Goal: Check status: Check status

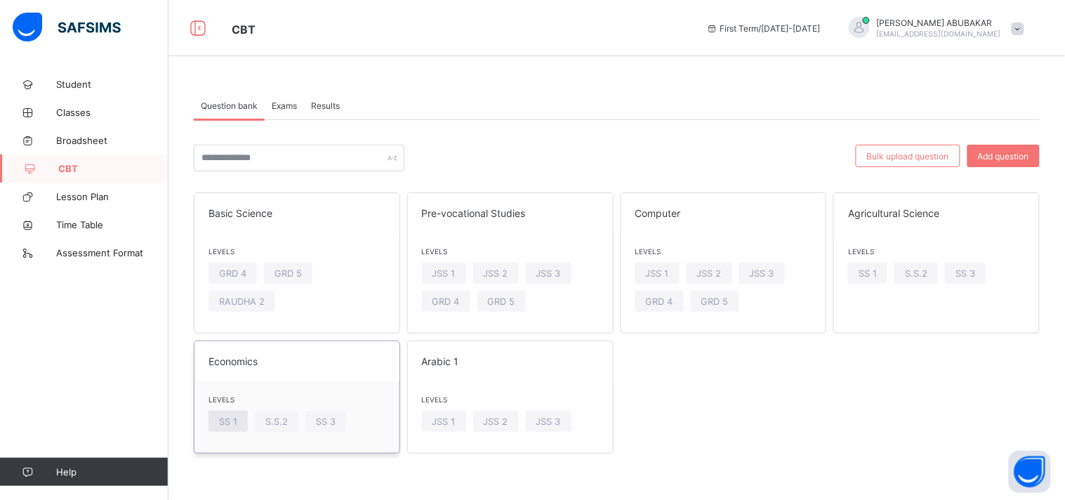
click at [227, 418] on span "SS 1" at bounding box center [228, 421] width 18 height 11
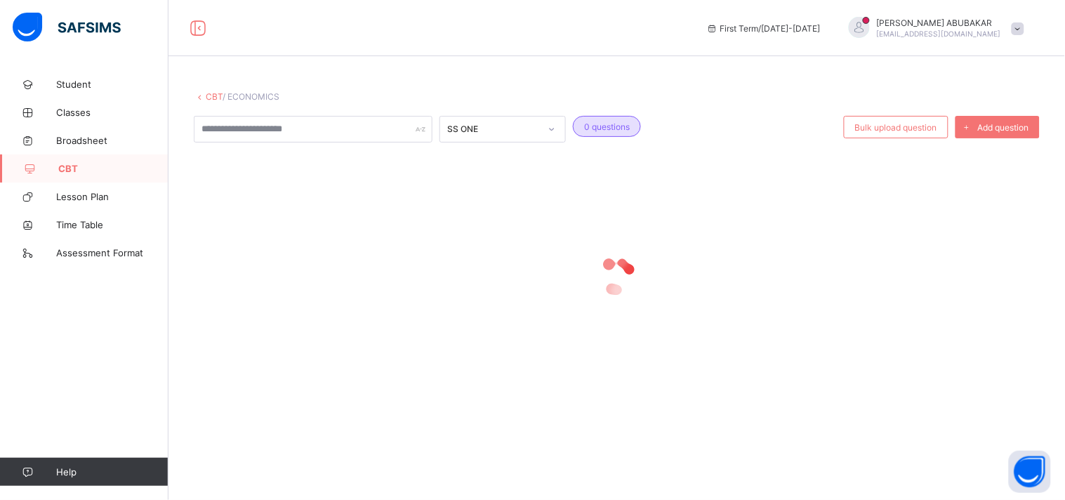
click at [218, 94] on link "CBT" at bounding box center [214, 96] width 17 height 11
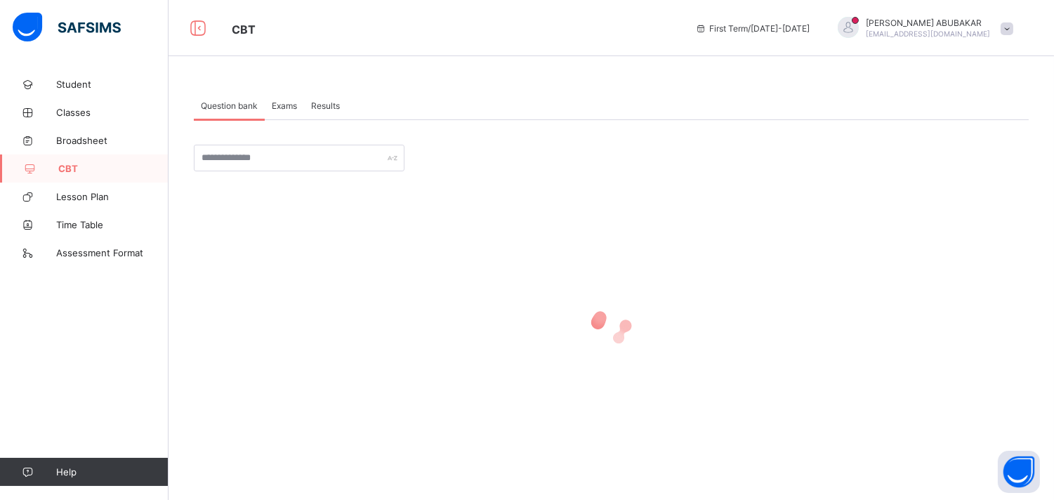
click at [339, 112] on div "Results" at bounding box center [325, 105] width 43 height 28
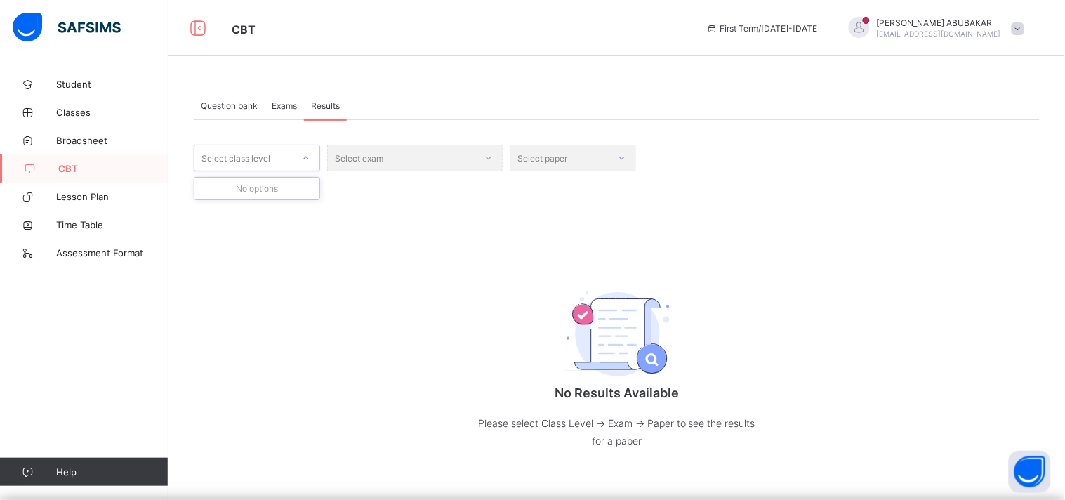
click at [494, 159] on div "Select exam" at bounding box center [415, 158] width 176 height 27
click at [492, 151] on div "Select exam" at bounding box center [415, 158] width 176 height 27
click at [634, 164] on div "Select paper" at bounding box center [573, 158] width 126 height 27
click at [88, 173] on span "CBT" at bounding box center [113, 168] width 110 height 11
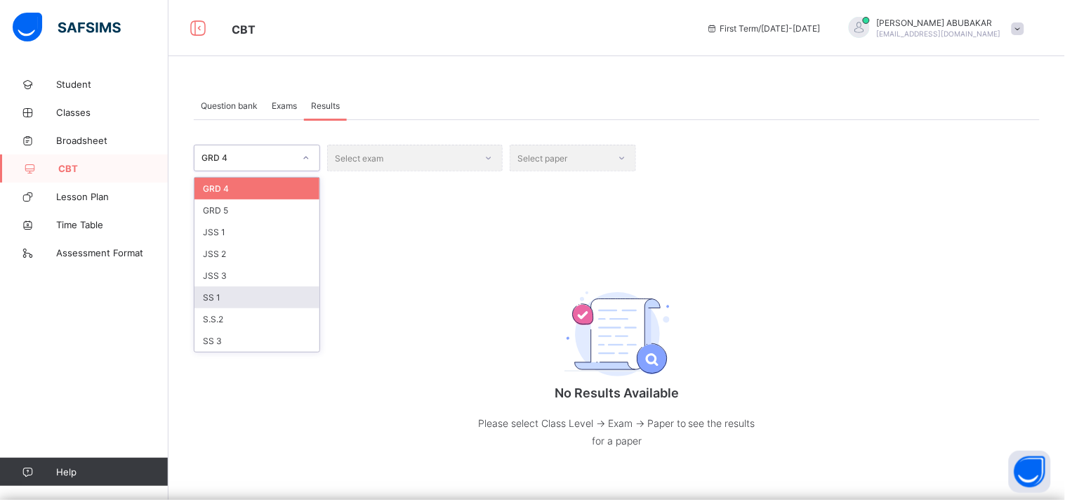
click at [225, 298] on div "SS 1" at bounding box center [257, 298] width 125 height 22
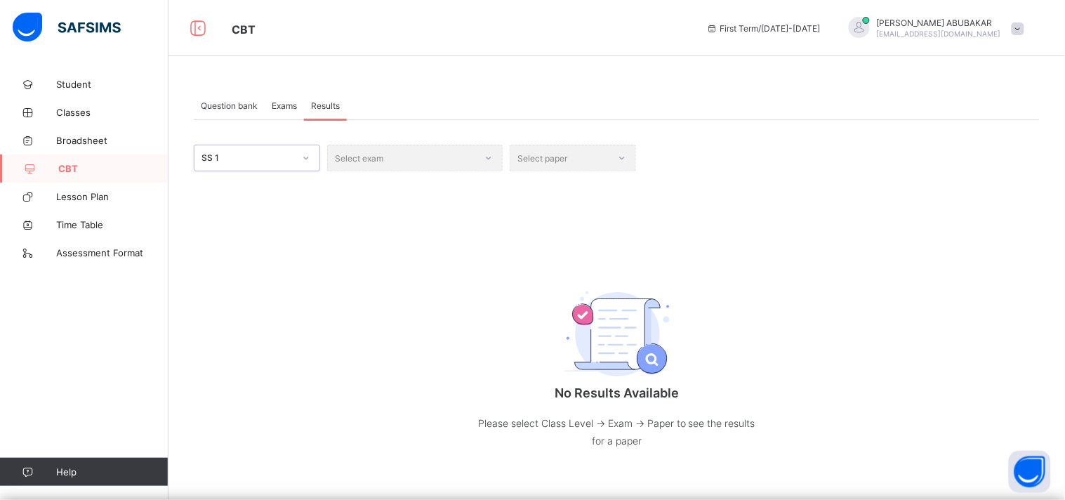
click at [492, 159] on div "Select exam" at bounding box center [415, 158] width 176 height 27
click at [622, 162] on div "Select paper" at bounding box center [573, 158] width 126 height 27
click at [626, 160] on div "Select paper" at bounding box center [573, 158] width 126 height 27
click at [492, 163] on div "Select exam" at bounding box center [415, 158] width 176 height 27
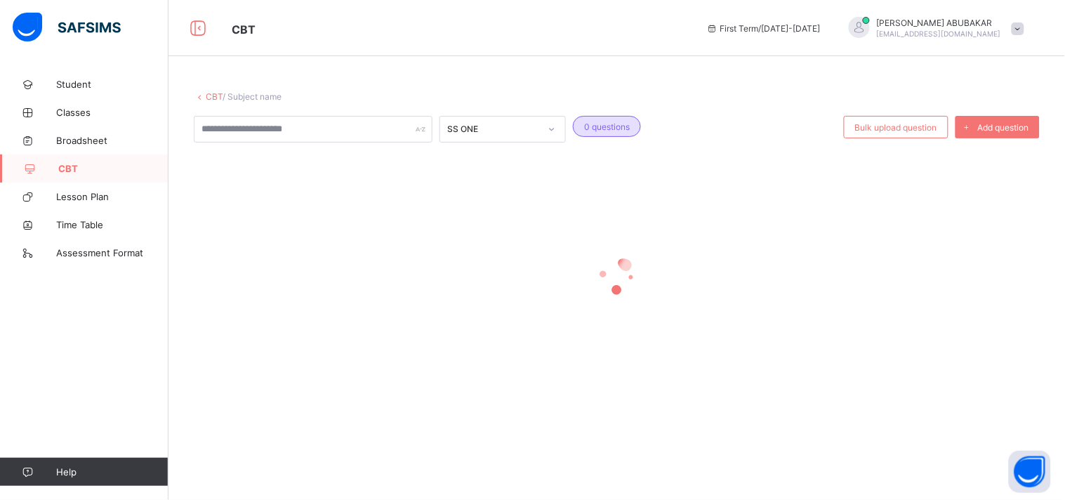
click at [74, 169] on span "CBT" at bounding box center [113, 168] width 110 height 11
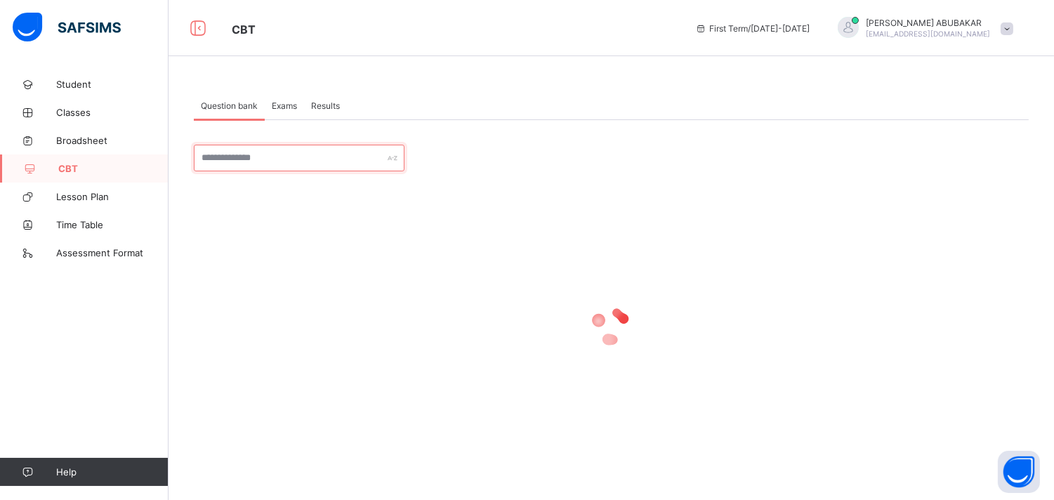
click at [391, 159] on div at bounding box center [299, 158] width 211 height 27
type input "*"
click at [334, 103] on span "Results" at bounding box center [325, 105] width 29 height 11
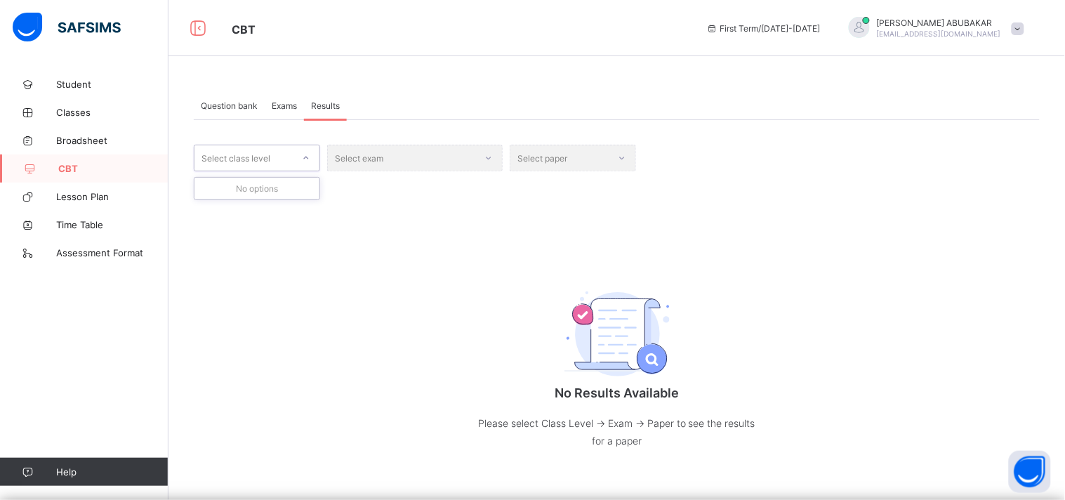
click at [275, 185] on div "No options" at bounding box center [257, 189] width 125 height 22
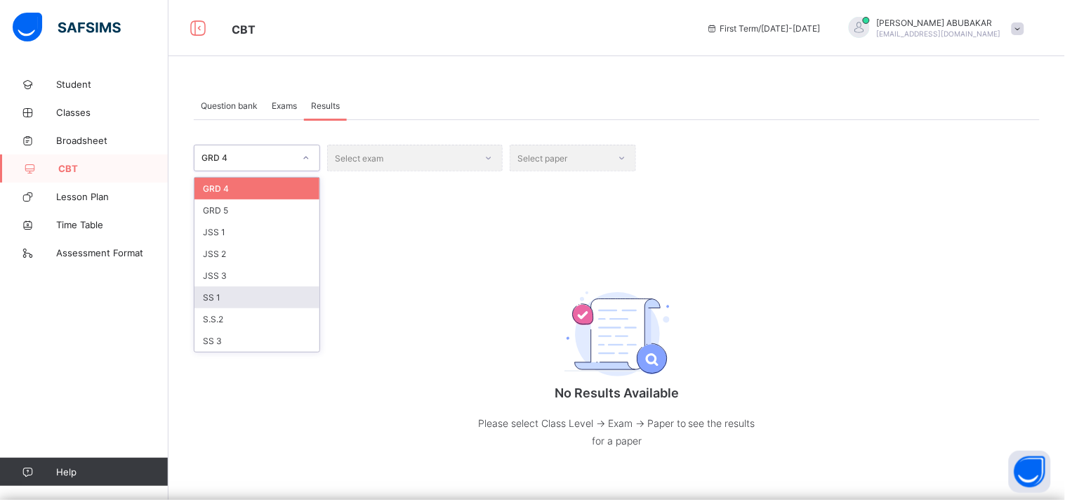
click at [218, 297] on div "SS 1" at bounding box center [257, 298] width 125 height 22
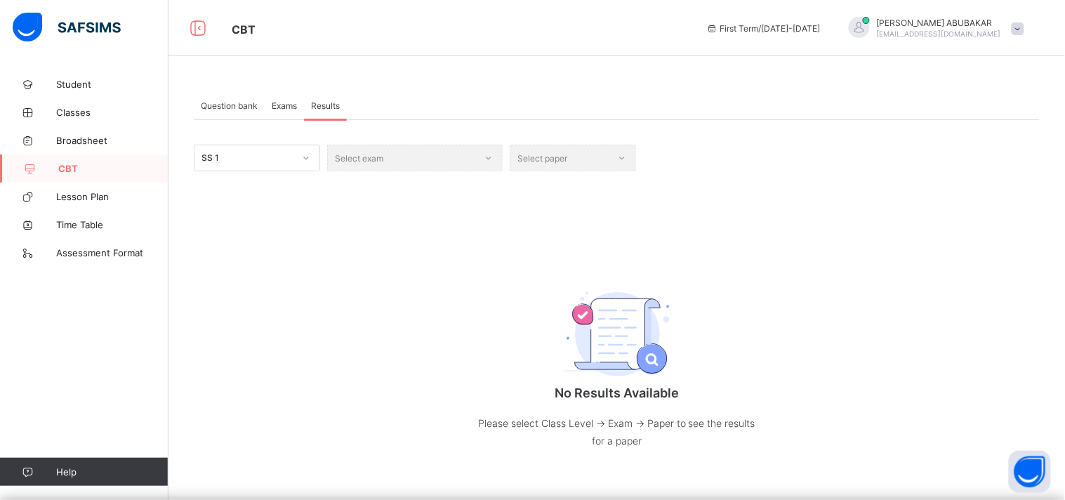
click at [494, 156] on div "Select exam" at bounding box center [415, 158] width 176 height 27
click at [511, 390] on p "No Results Available" at bounding box center [617, 393] width 281 height 15
